Goal: Information Seeking & Learning: Check status

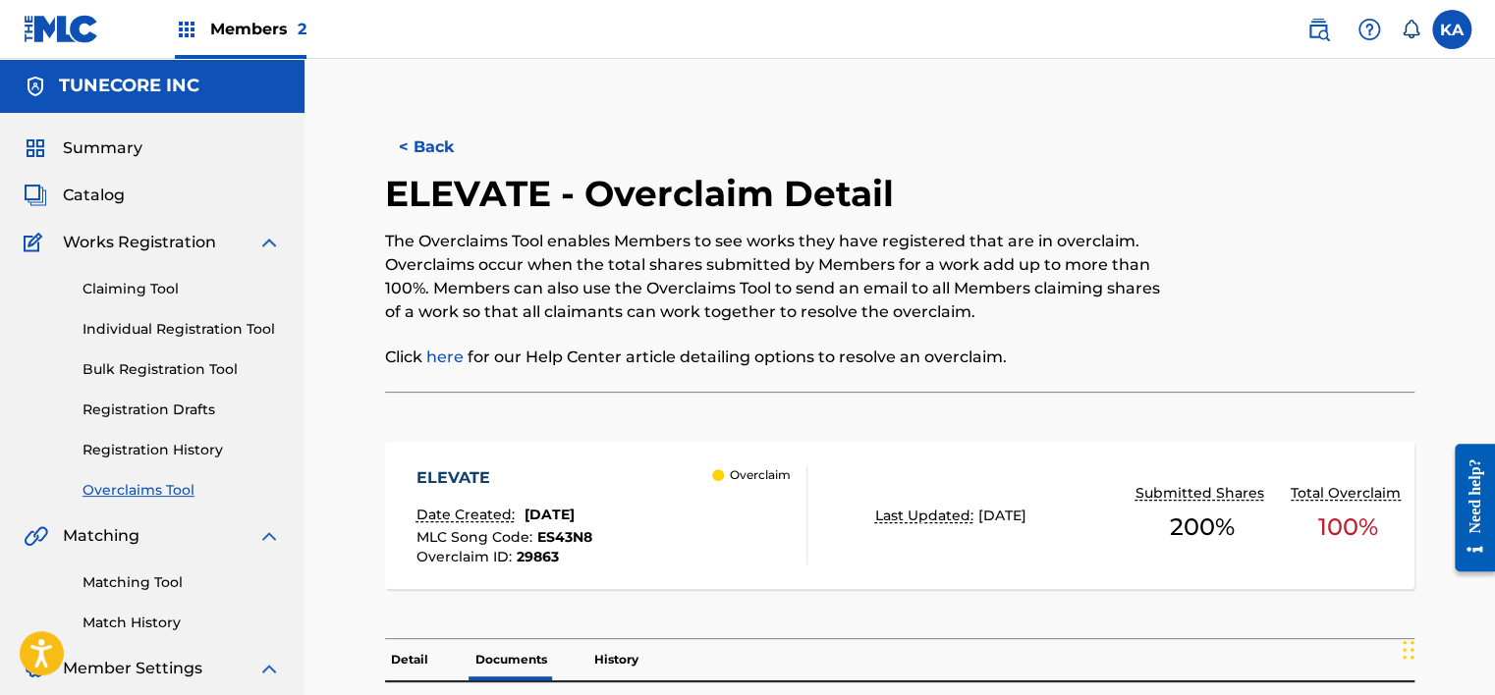
click at [413, 150] on button "< Back" at bounding box center [444, 147] width 118 height 49
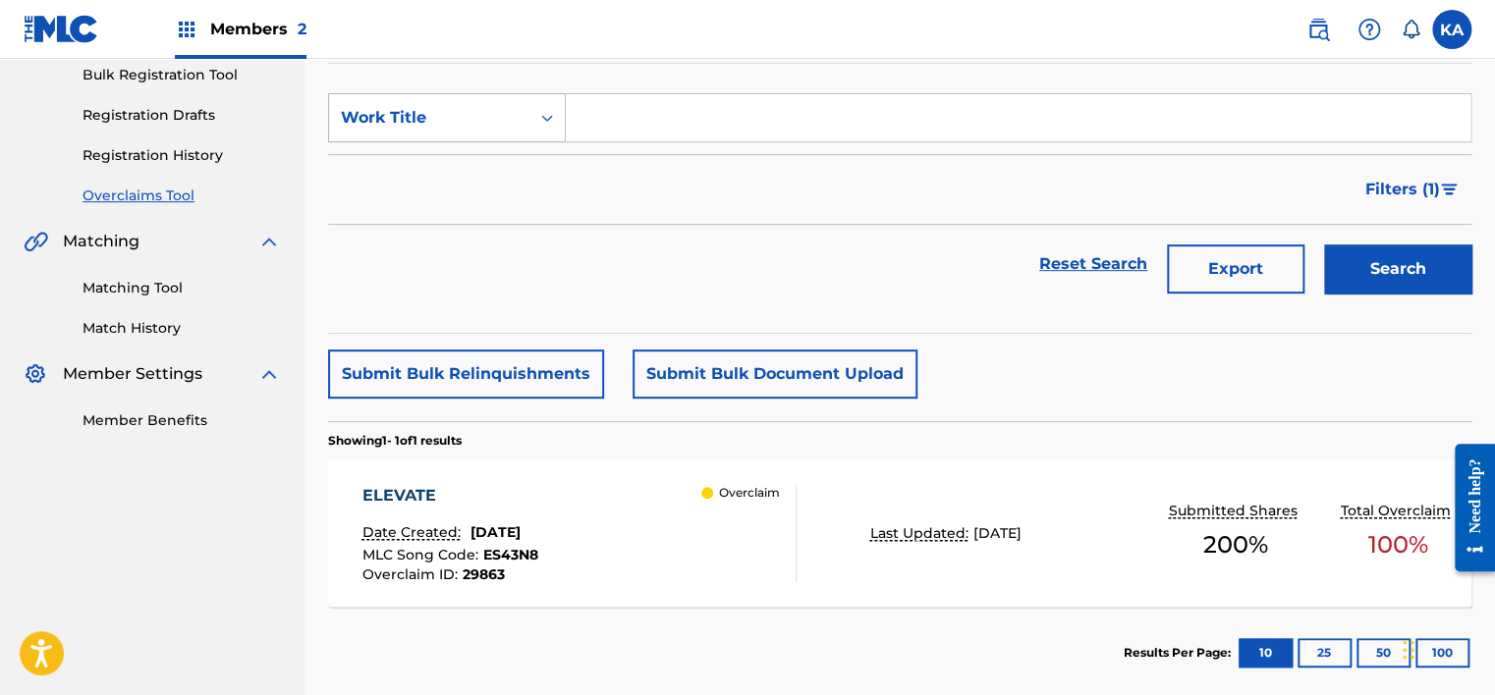
click at [533, 109] on div "Search Form" at bounding box center [546, 117] width 35 height 35
click at [515, 173] on div "MLC Song Code" at bounding box center [447, 166] width 236 height 49
click at [619, 114] on input "Search Form" at bounding box center [1018, 117] width 904 height 47
paste input "BD4BRT"
click at [1381, 274] on button "Search" at bounding box center [1397, 269] width 147 height 49
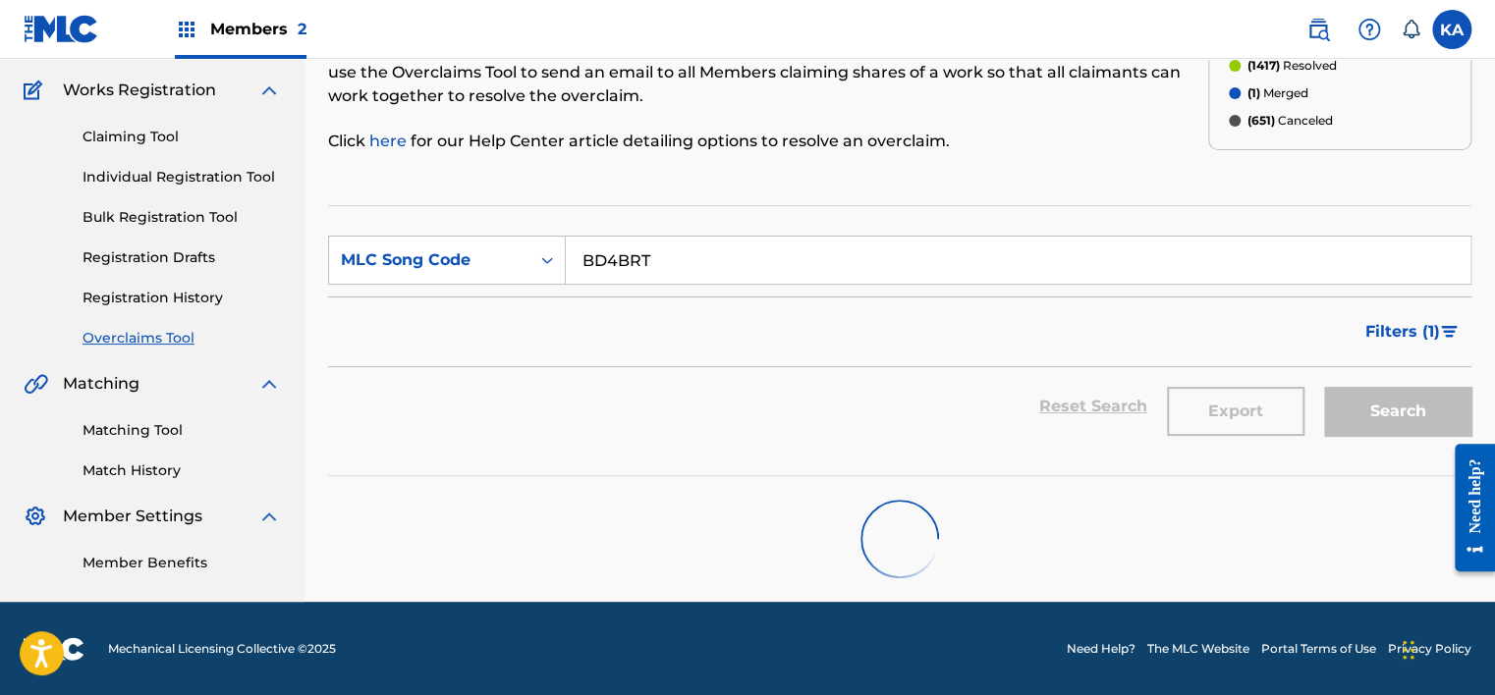
scroll to position [176, 0]
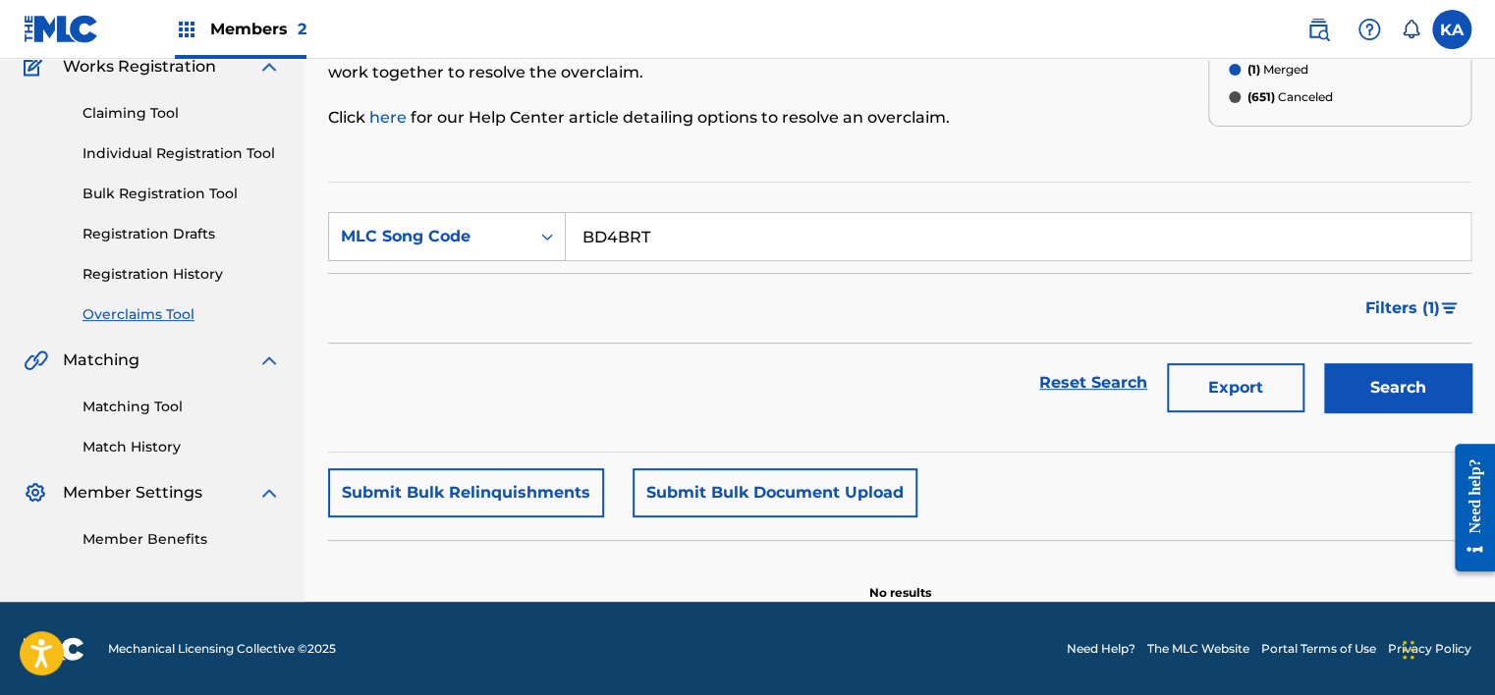
click at [709, 239] on input "BD4BRT" at bounding box center [1018, 236] width 904 height 47
click at [1432, 393] on button "Search" at bounding box center [1397, 387] width 147 height 49
click at [833, 250] on input "BD4BRT" at bounding box center [1018, 236] width 904 height 47
drag, startPoint x: 683, startPoint y: 226, endPoint x: 546, endPoint y: 236, distance: 137.8
click at [546, 236] on div "SearchWithCriteria0cf8dcd3-e8fa-4632-a455-2047759ddb9b MLC Song Code BD4BRT" at bounding box center [899, 236] width 1143 height 49
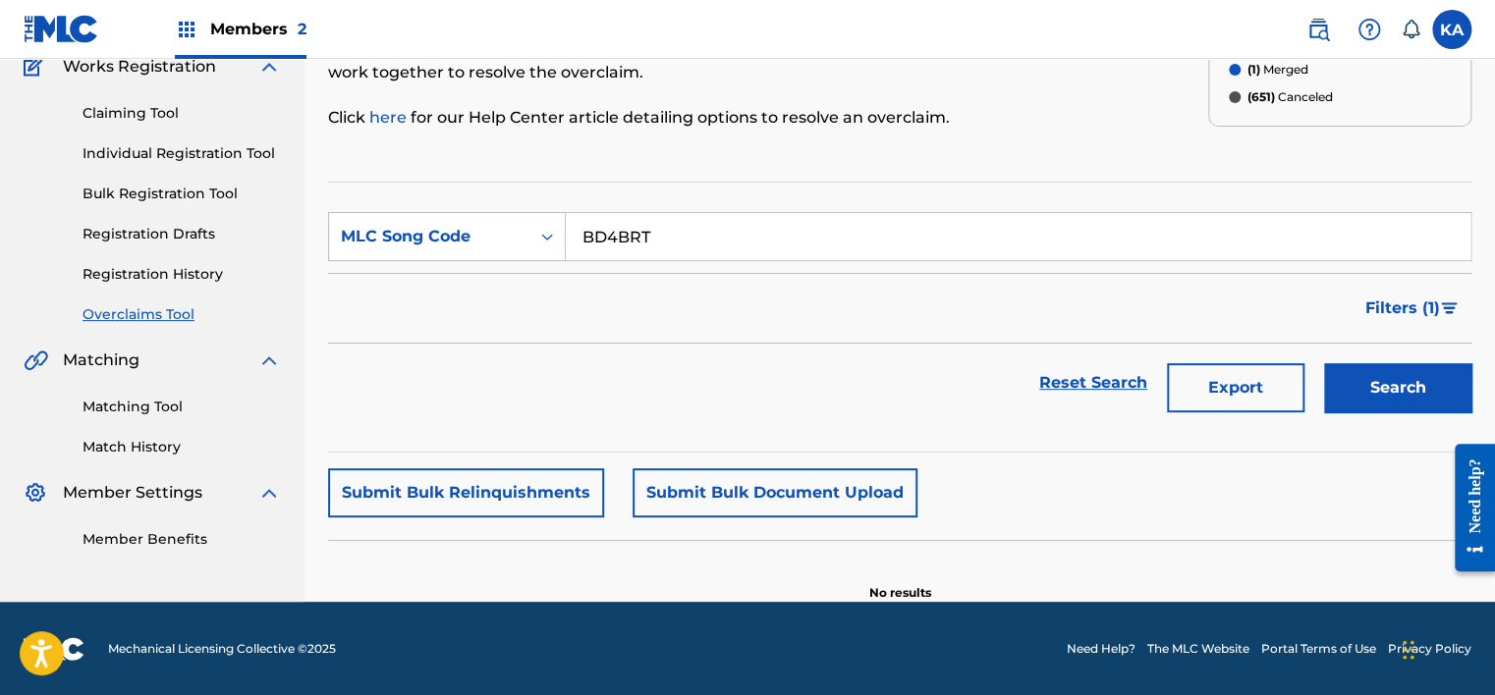
paste input "Davidson"
type input "Davidson"
click at [1381, 406] on button "Search" at bounding box center [1397, 387] width 147 height 49
